Goal: Information Seeking & Learning: Learn about a topic

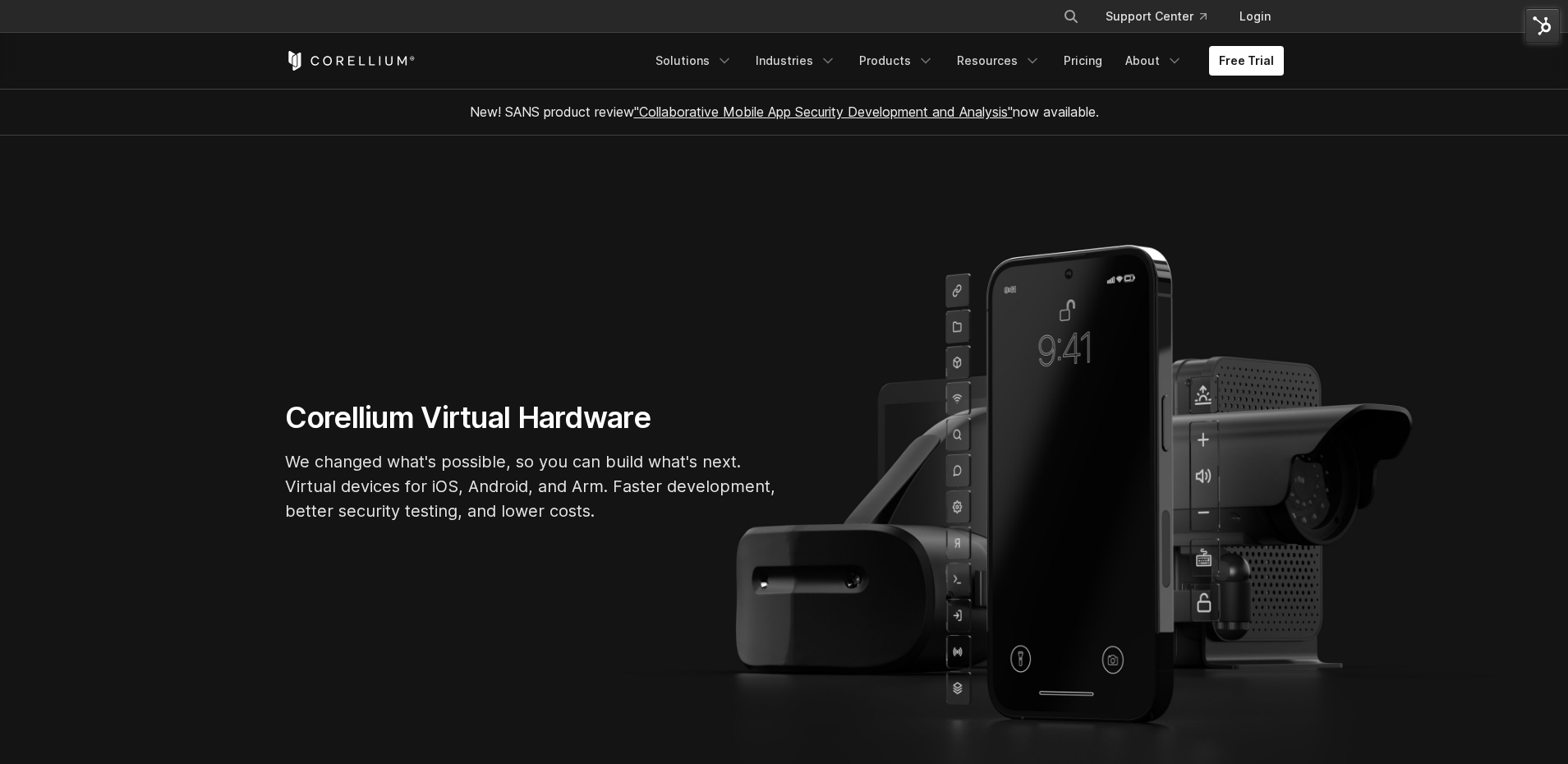
click at [1086, 62] on link "Pricing" at bounding box center [1082, 60] width 58 height 30
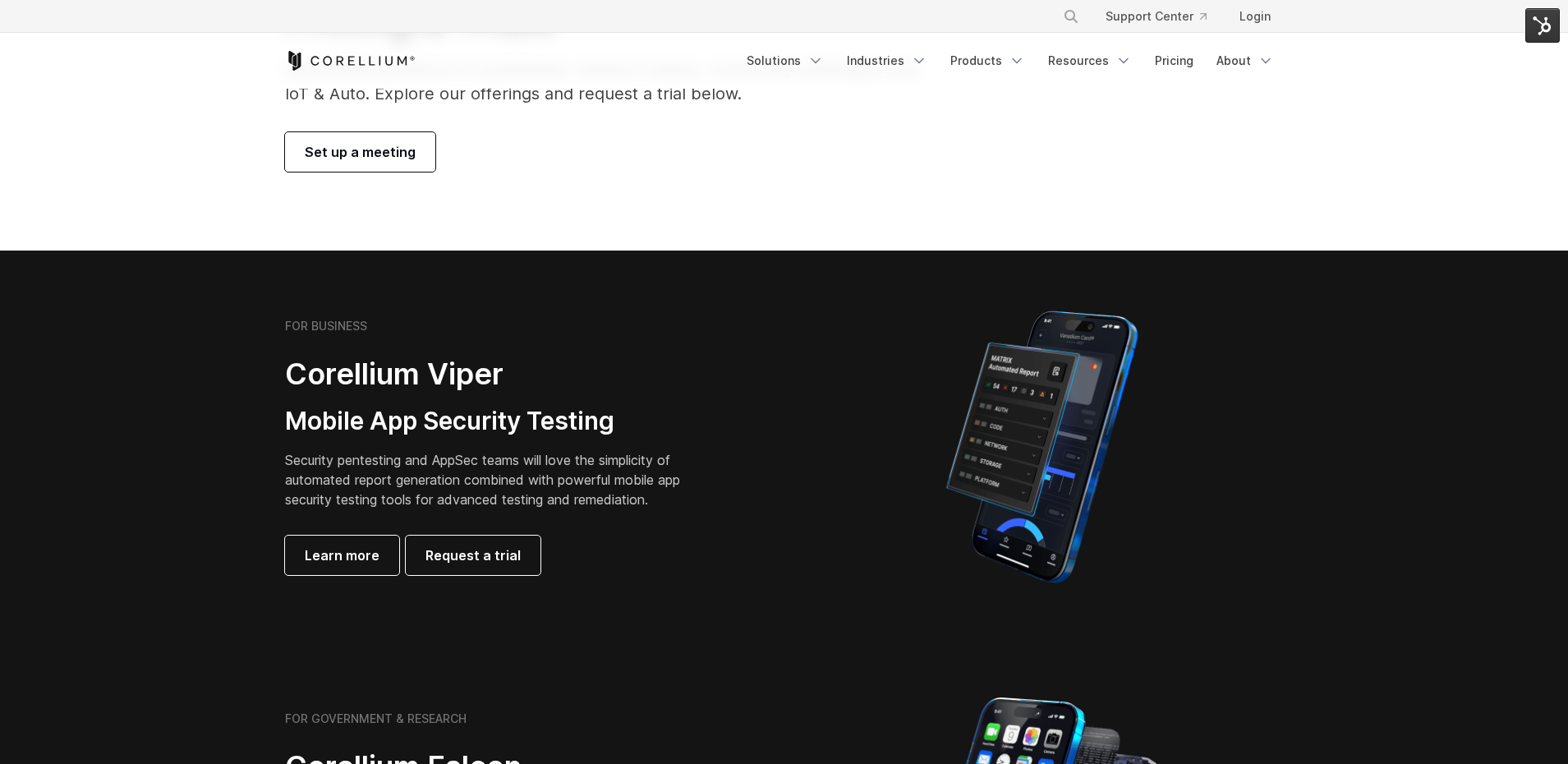
scroll to position [181, 0]
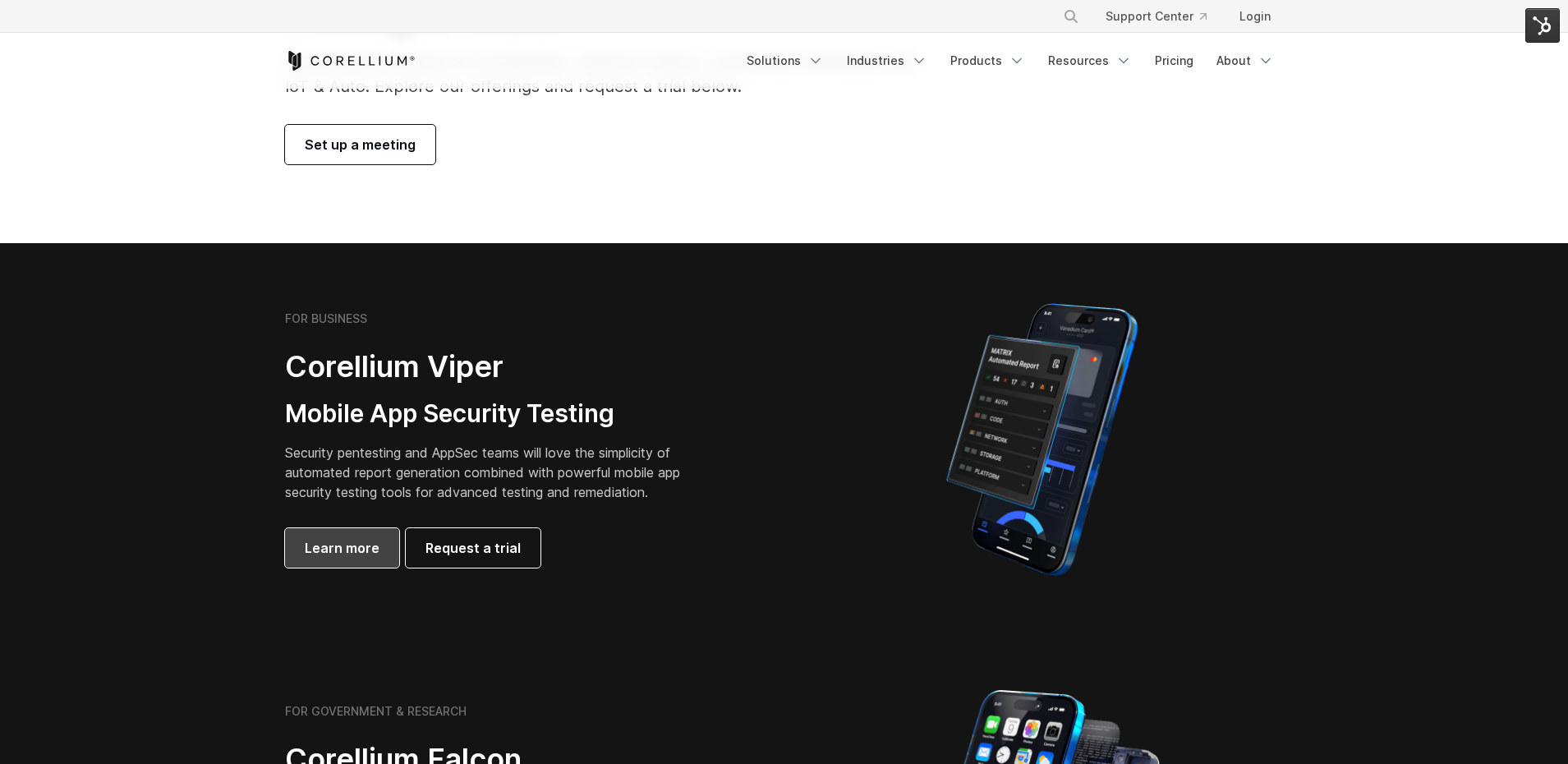
click at [347, 533] on link "Learn more" at bounding box center [342, 548] width 114 height 39
